Goal: Find specific page/section

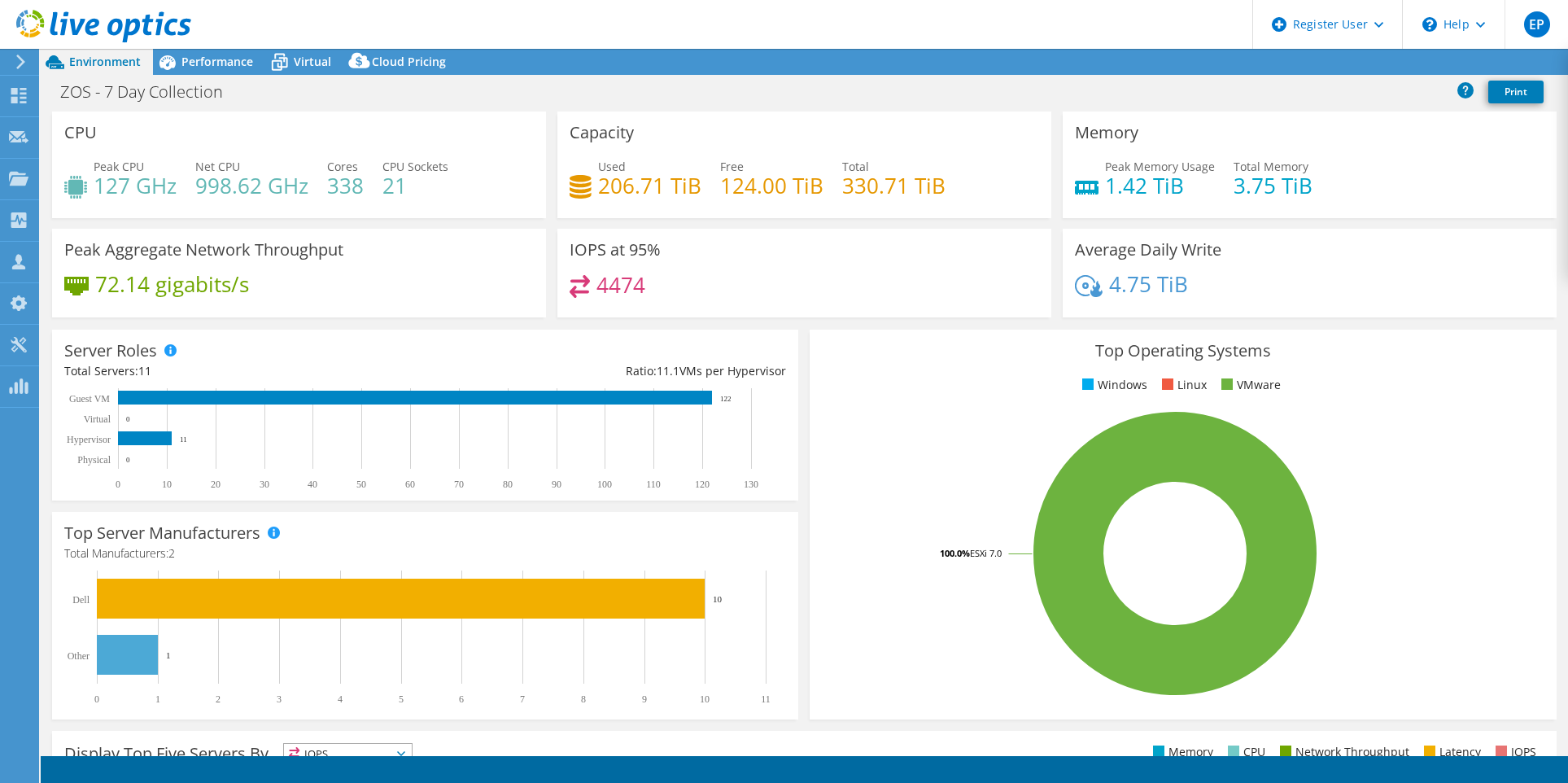
select select "USD"
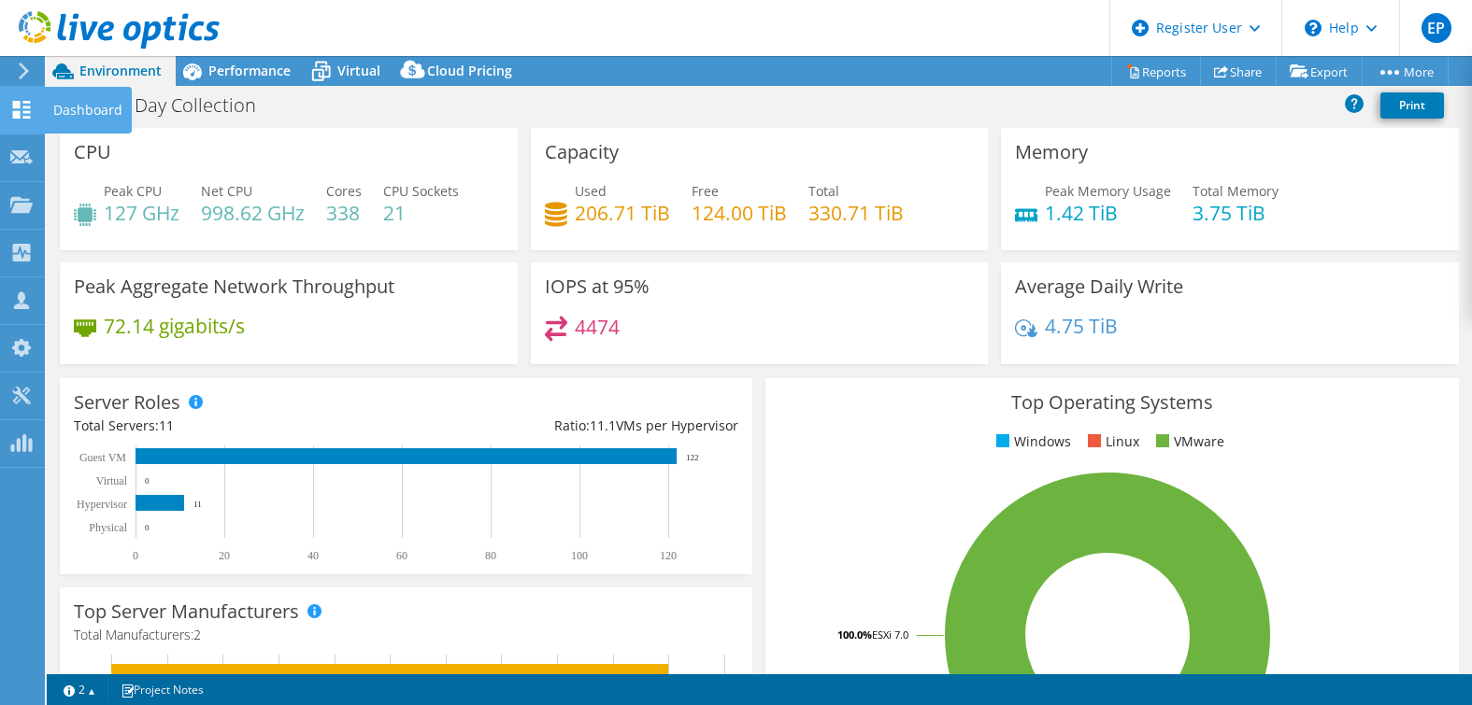
click at [22, 108] on icon at bounding box center [21, 110] width 22 height 18
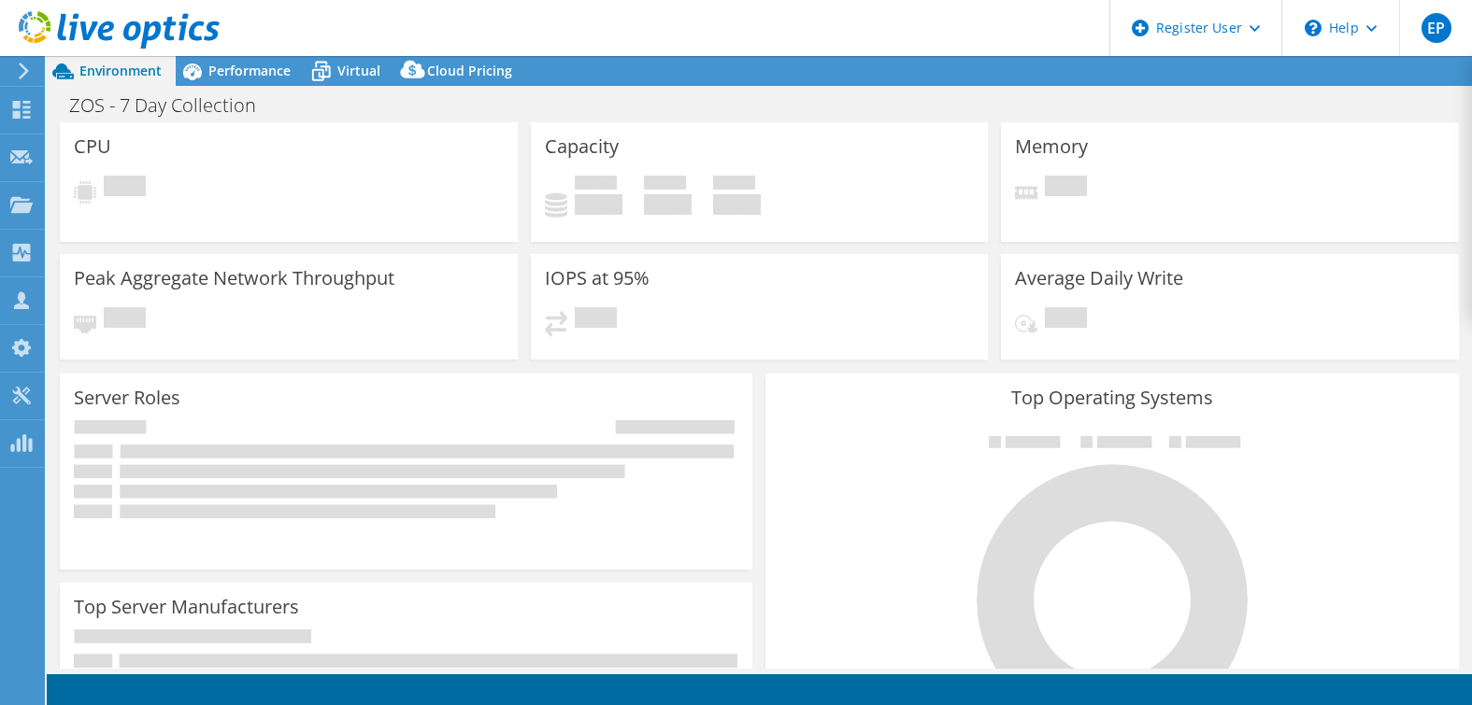
select select "USD"
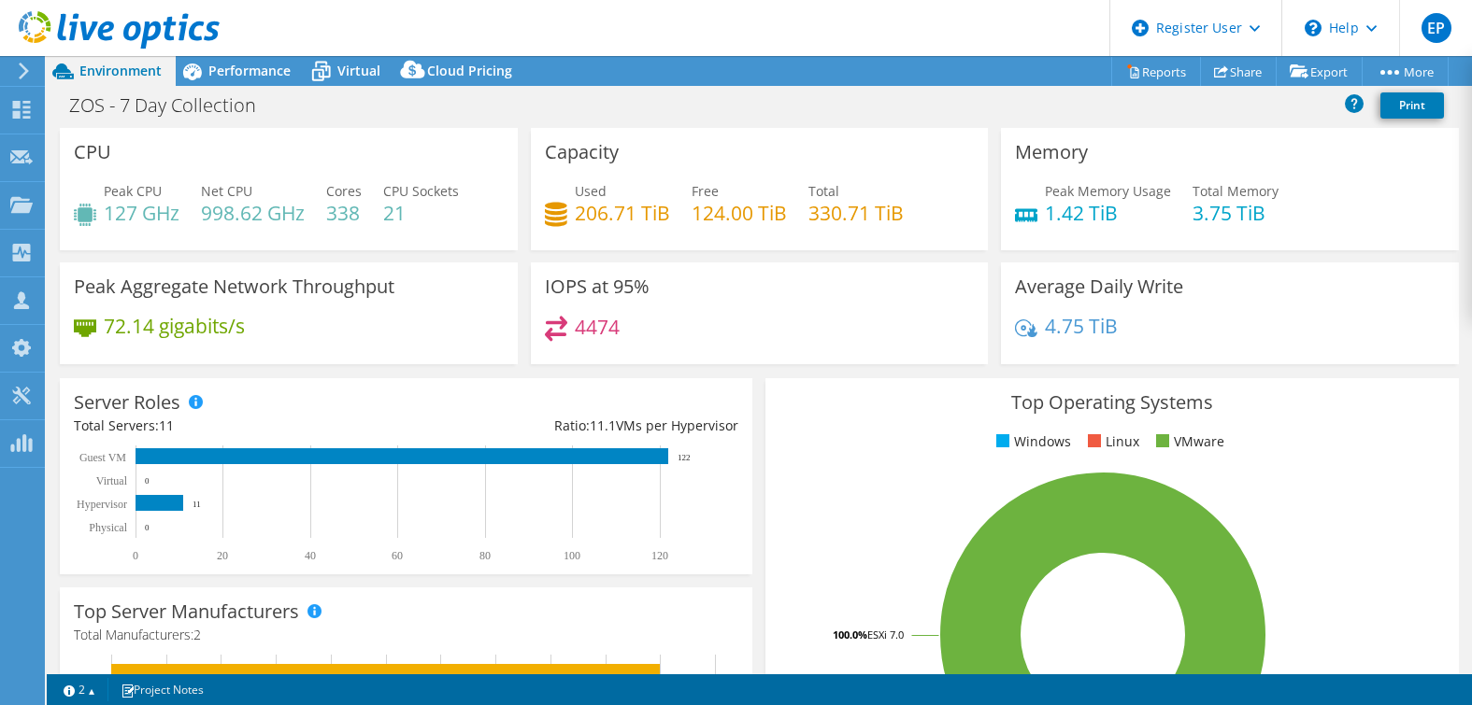
click at [23, 68] on icon at bounding box center [24, 71] width 14 height 17
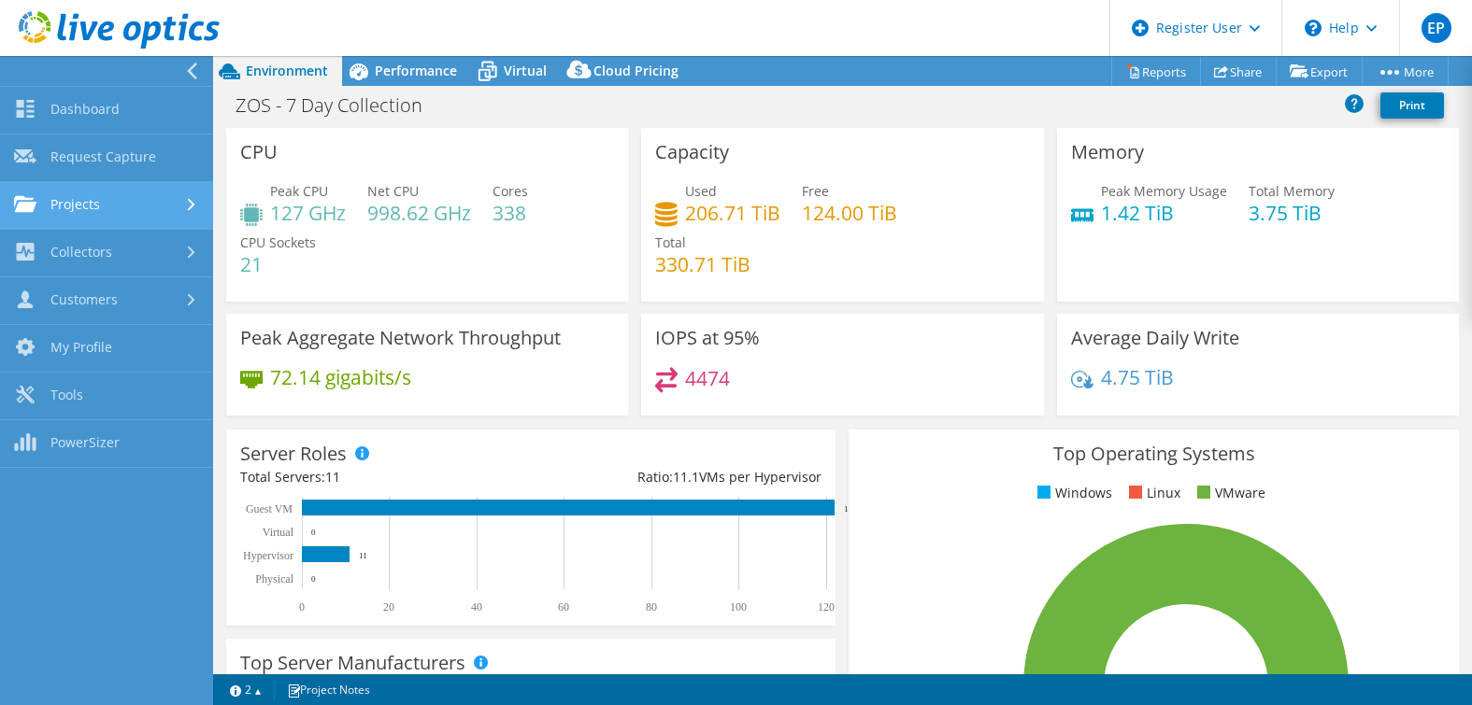
click at [185, 201] on div at bounding box center [193, 205] width 21 height 12
